Goal: Information Seeking & Learning: Learn about a topic

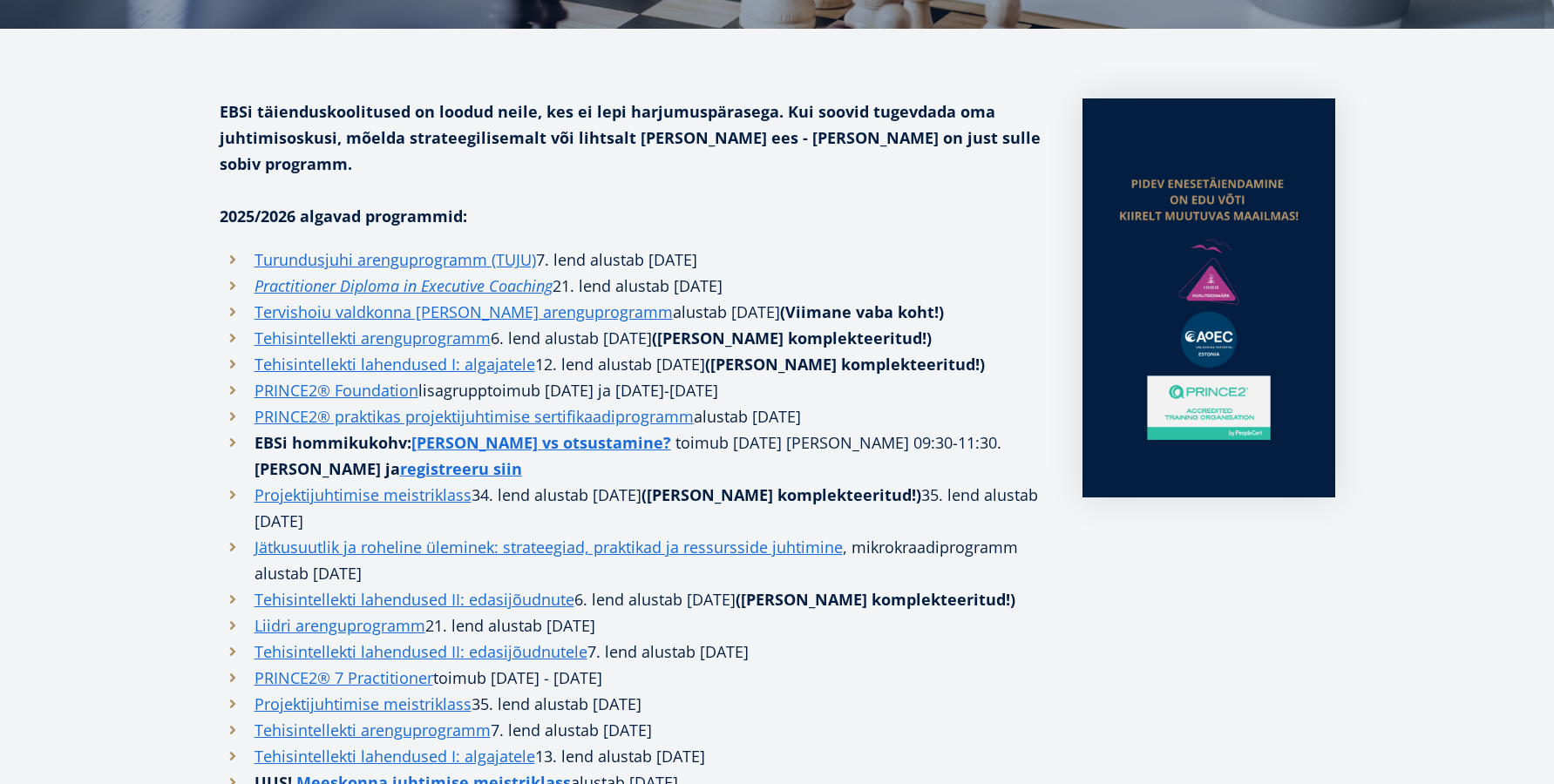
scroll to position [383, 0]
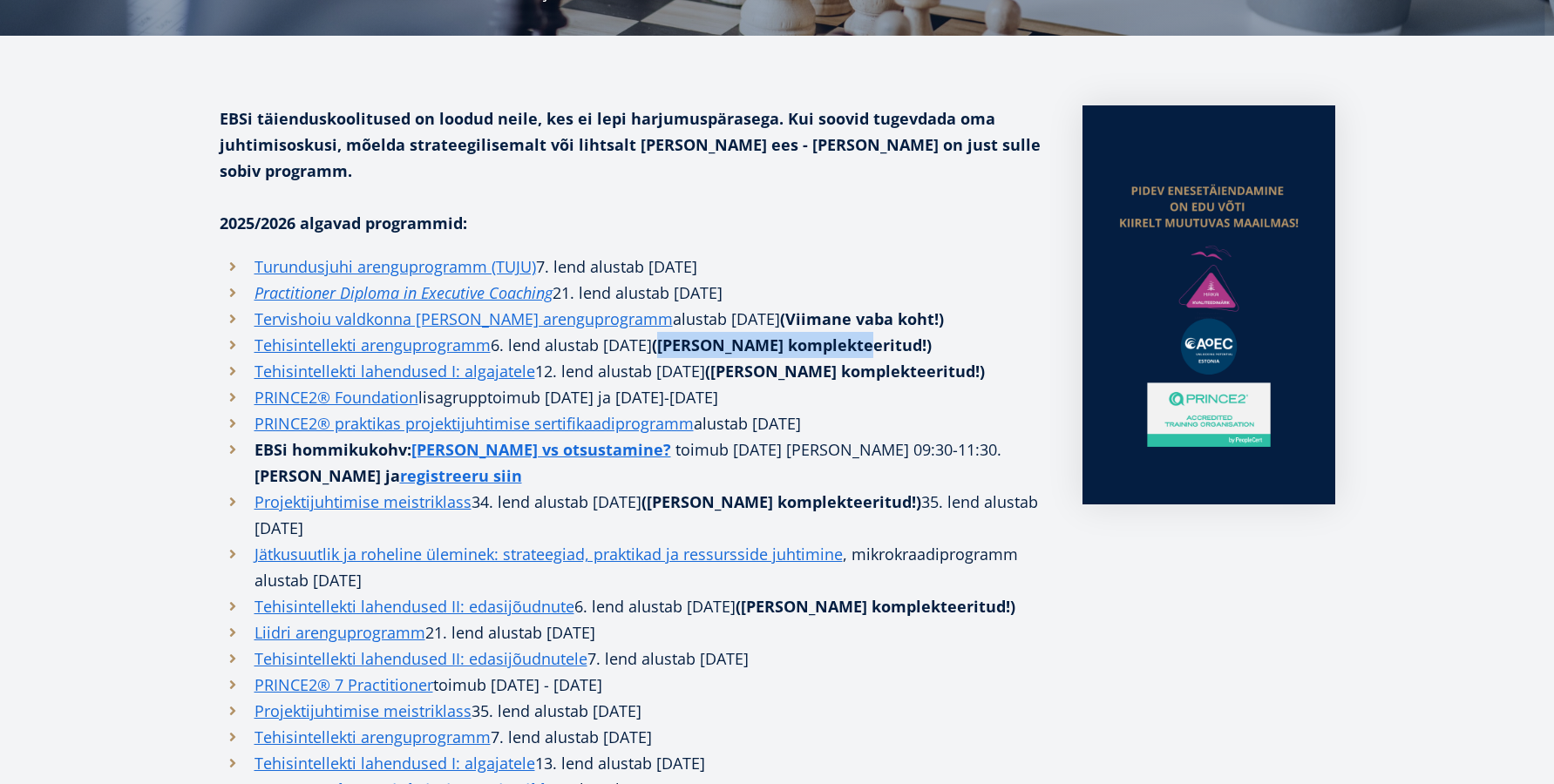
drag, startPoint x: 747, startPoint y: 321, endPoint x: 965, endPoint y: 321, distance: 218.0
click at [965, 332] on li "Tehisintellekti arenguprogramm 6. lend alustab 15. oktoobril 2025 (Grupp komple…" at bounding box center [634, 344] width 828 height 27
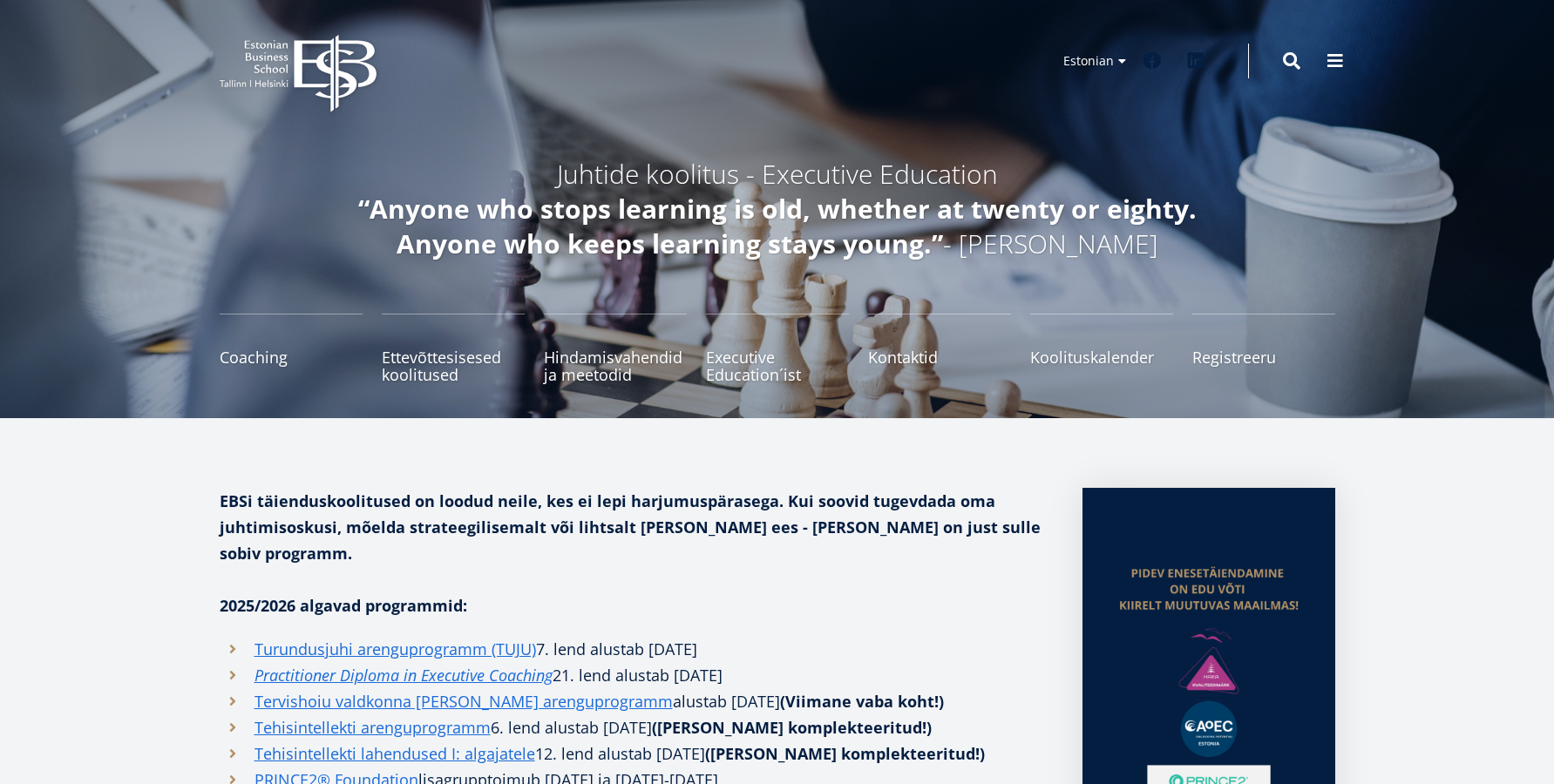
scroll to position [0, 0]
click at [322, 60] on icon at bounding box center [334, 73] width 82 height 78
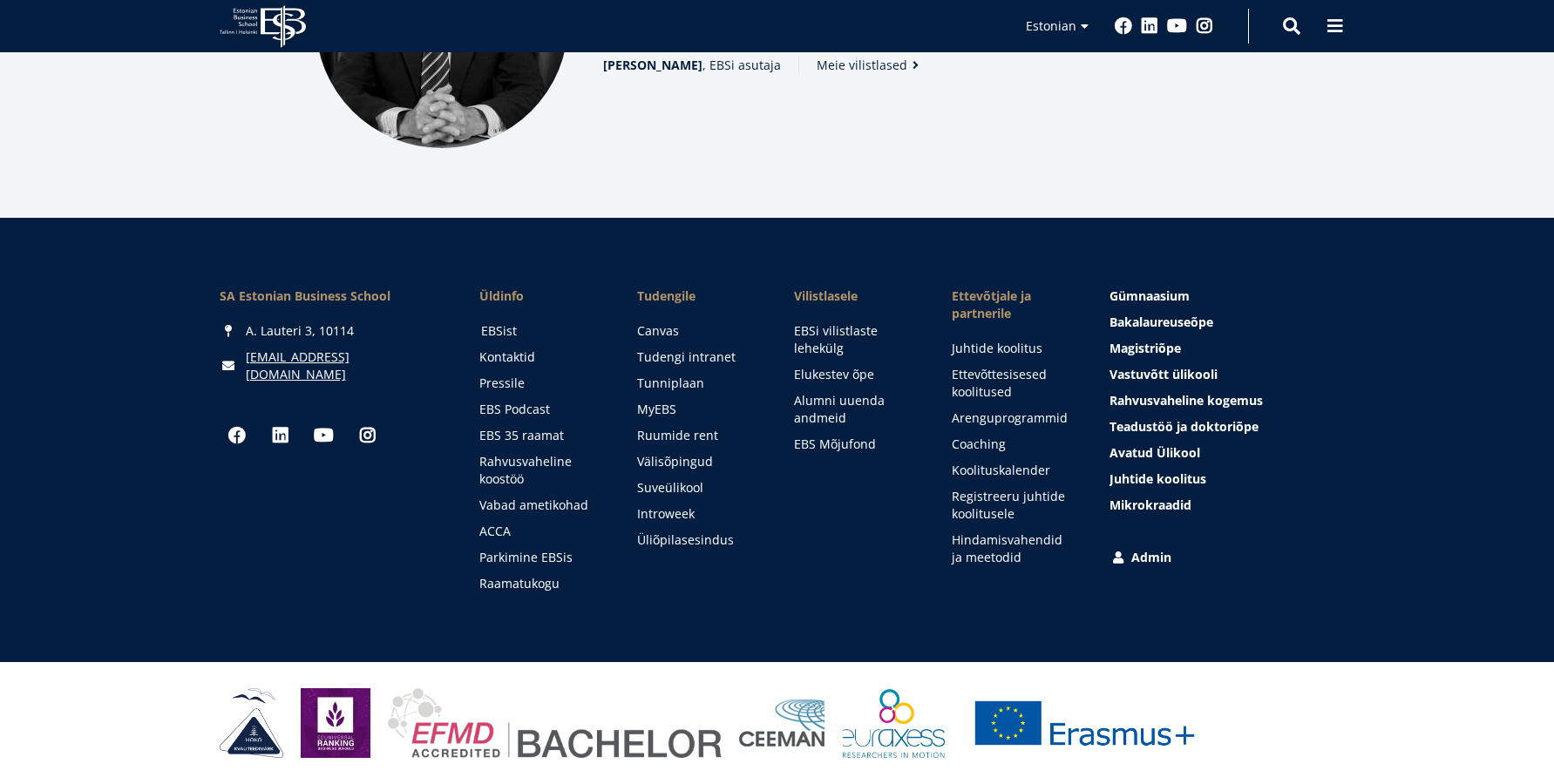
scroll to position [2413, 0]
click at [509, 328] on link "EBSist" at bounding box center [542, 331] width 123 height 17
click at [518, 356] on link "Kontaktid" at bounding box center [542, 357] width 123 height 17
